Goal: Register for event/course

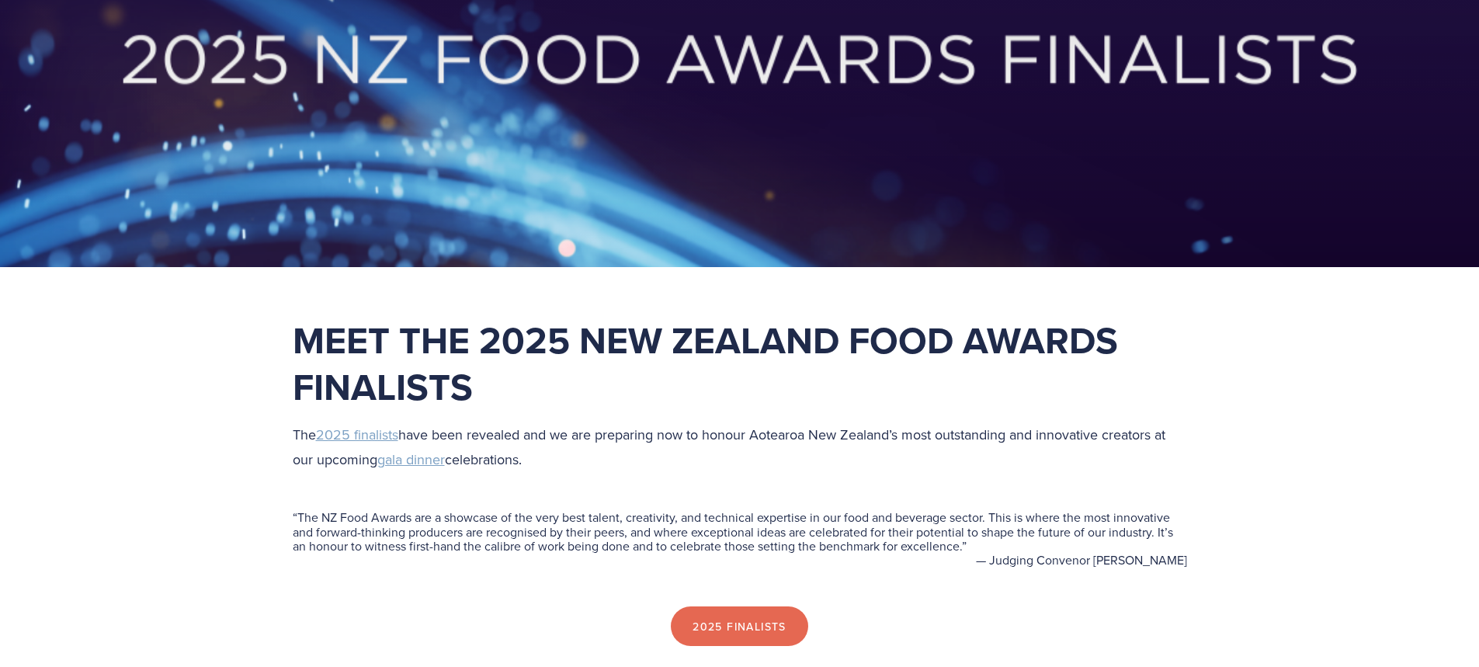
scroll to position [544, 0]
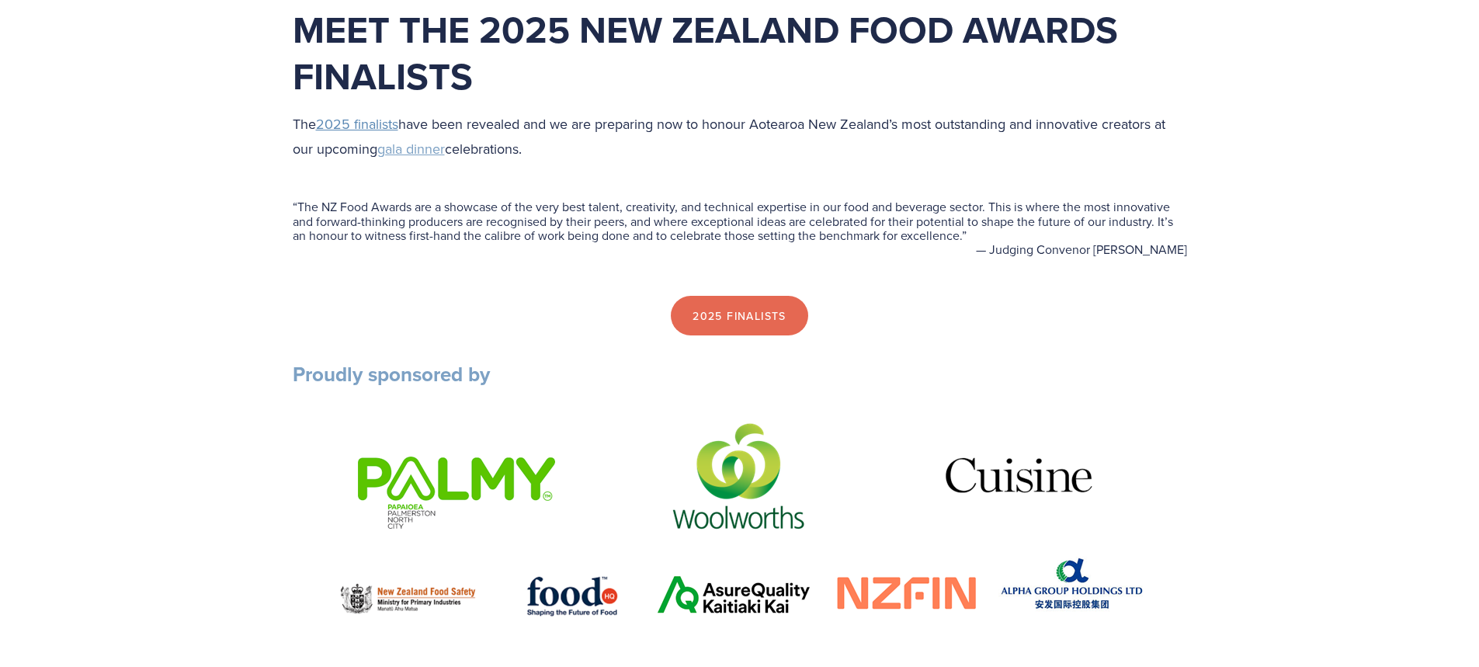
click at [364, 123] on span "2025 finalists" at bounding box center [357, 123] width 82 height 19
click at [738, 320] on link "2025 Finalists" at bounding box center [739, 314] width 137 height 40
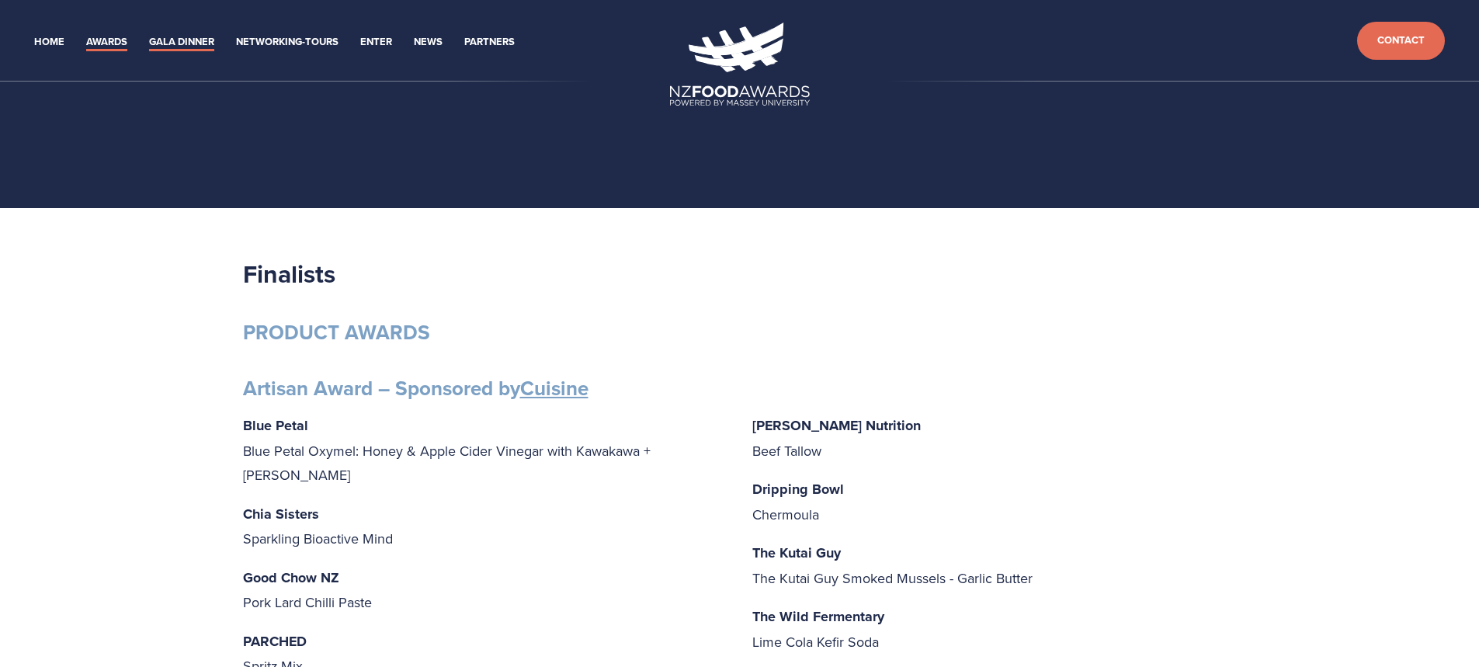
click at [194, 40] on link "Gala Dinner" at bounding box center [181, 42] width 65 height 18
